Goal: Information Seeking & Learning: Learn about a topic

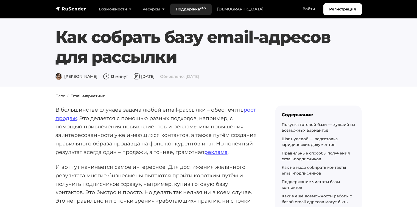
click at [180, 6] on link "Поддержка 24/7" at bounding box center [190, 9] width 41 height 11
